Goal: Use online tool/utility: Utilize a website feature to perform a specific function

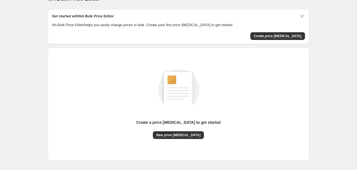
scroll to position [36, 0]
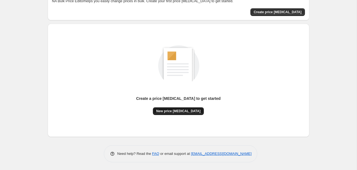
click at [181, 107] on div "Create a price [MEDICAL_DATA] to get started New price [MEDICAL_DATA]" at bounding box center [178, 105] width 84 height 19
click at [177, 108] on button "New price [MEDICAL_DATA]" at bounding box center [178, 111] width 51 height 8
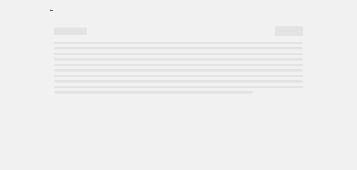
select select "percentage"
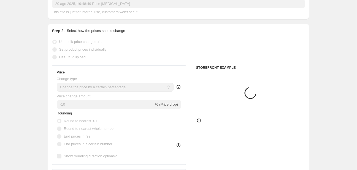
scroll to position [58, 0]
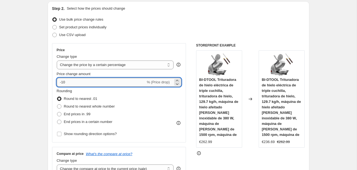
click at [95, 84] on input "-10" at bounding box center [101, 82] width 89 height 9
type input "-1"
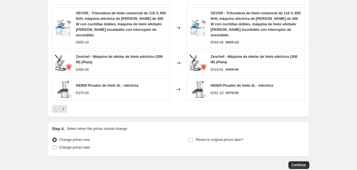
scroll to position [419, 0]
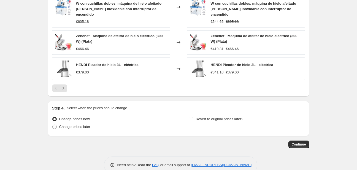
type input "-25"
drag, startPoint x: 307, startPoint y: 125, endPoint x: 302, endPoint y: 132, distance: 8.2
click at [302, 142] on span "Continue" at bounding box center [298, 144] width 14 height 4
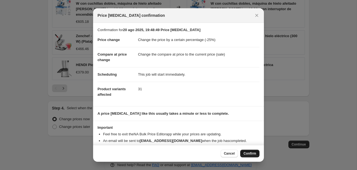
click at [246, 153] on span "Confirm" at bounding box center [249, 153] width 13 height 4
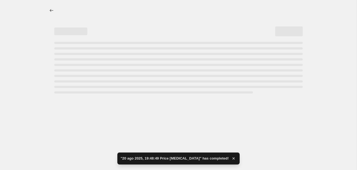
select select "percentage"
